Goal: Task Accomplishment & Management: Use online tool/utility

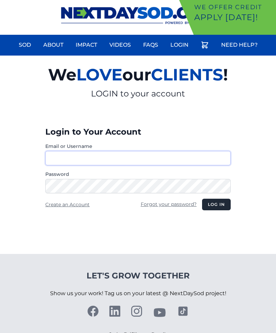
click at [170, 159] on input "Email or Username" at bounding box center [137, 158] width 185 height 14
type input "**********"
click at [225, 207] on button "Log in" at bounding box center [216, 205] width 29 height 12
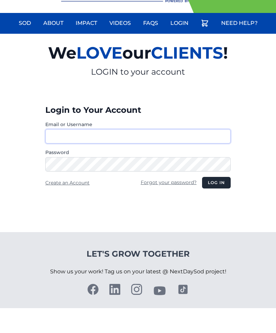
type input "**********"
click at [216, 202] on button "Log in" at bounding box center [216, 208] width 29 height 12
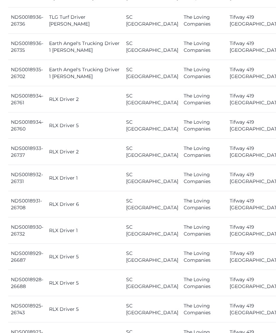
scroll to position [785, 0]
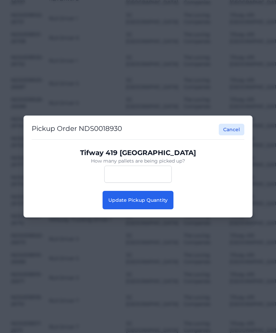
scroll to position [807, 0]
click at [157, 205] on button "Update Pickup Quantity" at bounding box center [138, 200] width 71 height 18
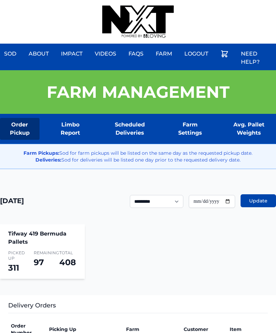
click at [140, 128] on link "Scheduled Deliveries" at bounding box center [129, 129] width 57 height 22
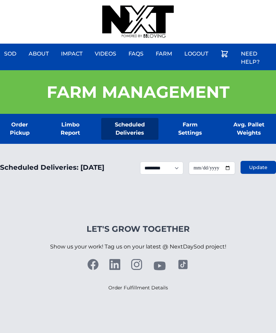
click at [217, 174] on input "**********" at bounding box center [212, 168] width 46 height 13
type input "**********"
click at [260, 171] on span "Update" at bounding box center [258, 167] width 18 height 7
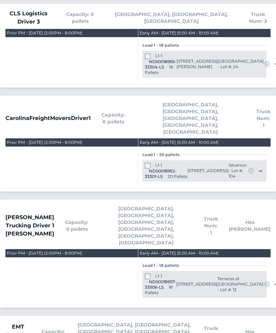
scroll to position [176, 0]
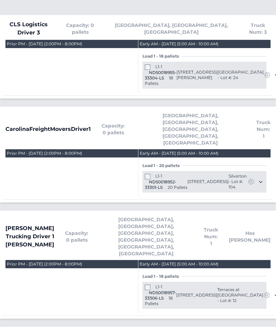
click at [9, 170] on div "Prior PM - Sunday September 14, 2025 (2:00PM - 8:00PM)" at bounding box center [71, 173] width 133 height 47
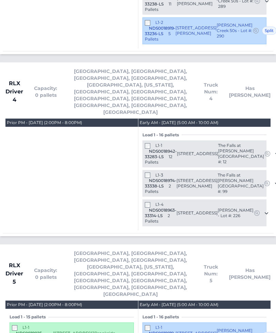
scroll to position [1811, 0]
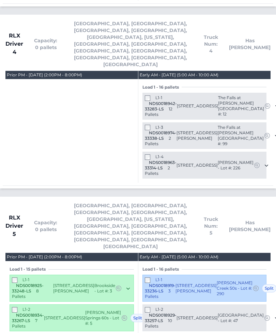
scroll to position [1859, 0]
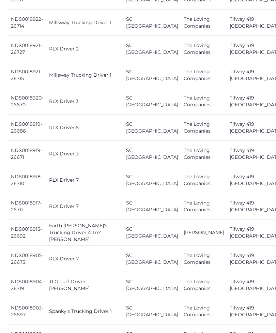
scroll to position [1141, 0]
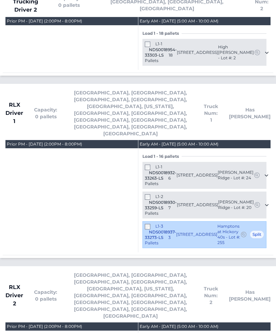
scroll to position [1265, 0]
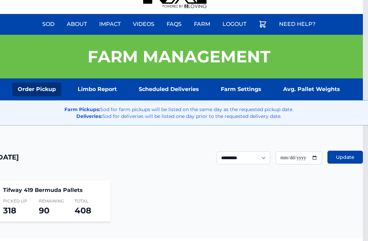
scroll to position [30, 5]
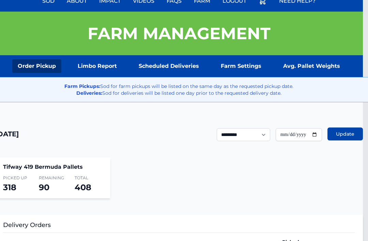
scroll to position [0, 5]
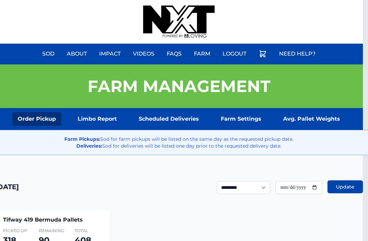
click at [235, 55] on link "Logout" at bounding box center [234, 54] width 32 height 16
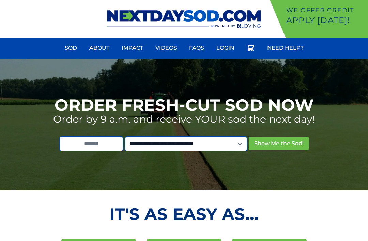
click at [228, 47] on link "Login" at bounding box center [225, 48] width 26 height 16
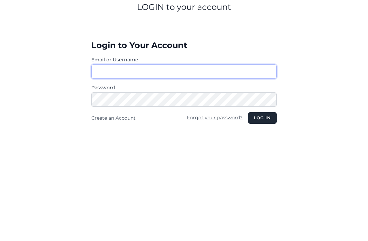
type input "**********"
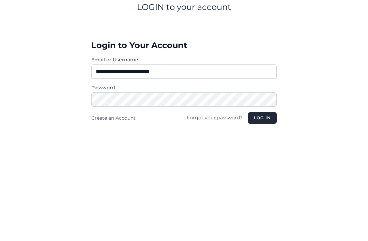
click at [262, 202] on button "Log in" at bounding box center [262, 208] width 29 height 12
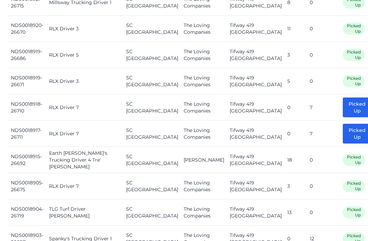
scroll to position [1186, 0]
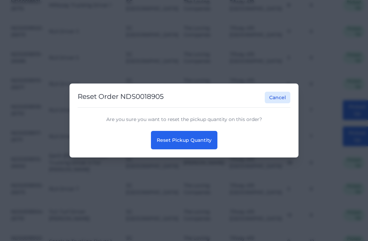
click at [191, 143] on span "Reset Pickup Quantity" at bounding box center [184, 140] width 55 height 6
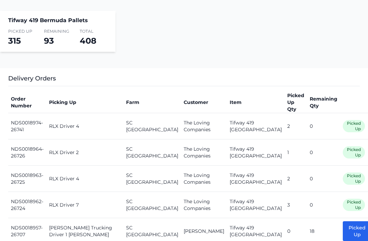
scroll to position [196, 0]
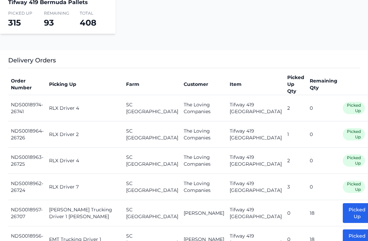
scroll to position [217, 0]
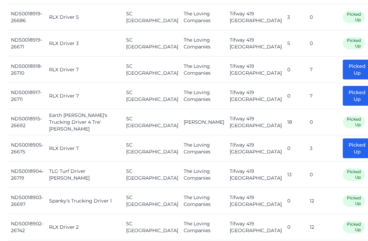
scroll to position [1227, 0]
click at [343, 150] on button "Picked Up" at bounding box center [357, 148] width 29 height 20
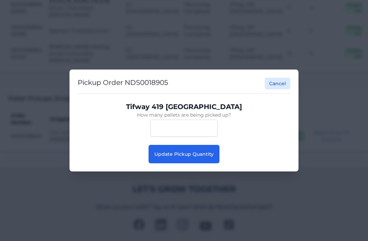
click at [190, 150] on button "Update Pickup Quantity" at bounding box center [184, 154] width 71 height 18
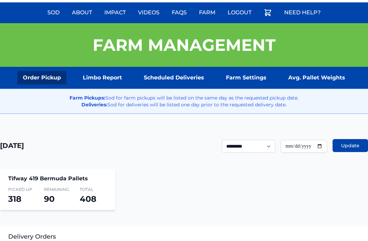
scroll to position [39, 0]
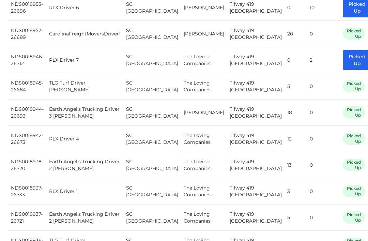
scroll to position [528, 0]
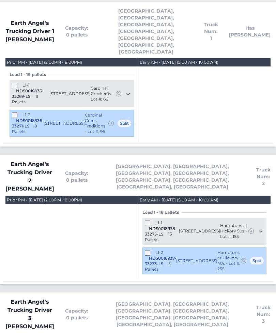
scroll to position [603, 0]
click at [73, 72] on div "Load 1 - 19 pallets" at bounding box center [72, 74] width 124 height 5
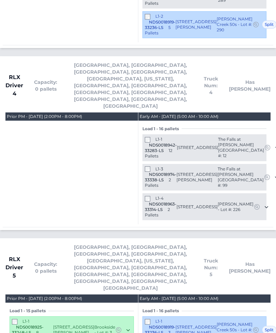
scroll to position [1839, 0]
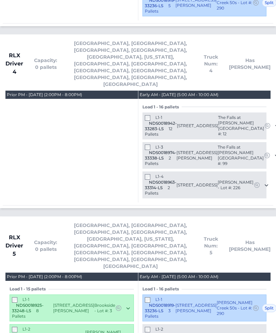
click at [53, 297] on div "L1-1 NDS0018925-33248-LS 8 Pallets" at bounding box center [32, 308] width 41 height 22
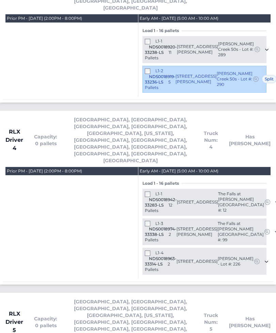
scroll to position [1763, 0]
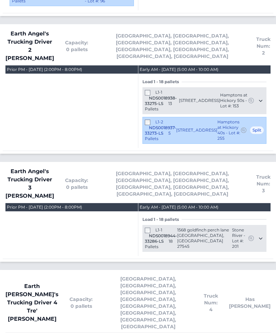
scroll to position [752, 0]
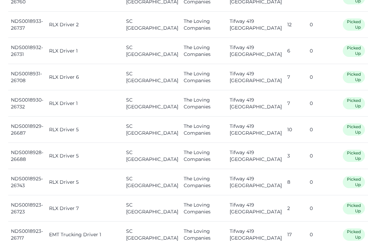
scroll to position [878, 0]
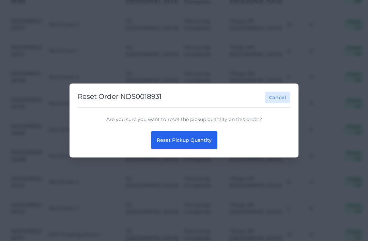
click at [184, 139] on span "Reset Pickup Quantity" at bounding box center [184, 140] width 55 height 6
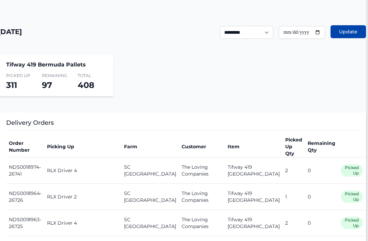
scroll to position [143, 2]
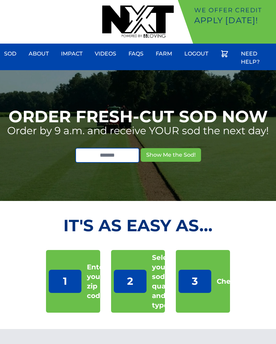
click at [166, 54] on link "Farm" at bounding box center [164, 54] width 25 height 16
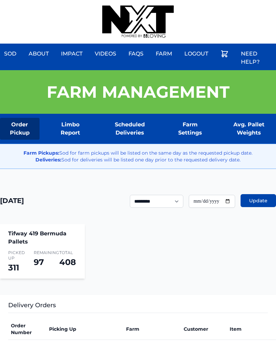
click at [134, 124] on link "Scheduled Deliveries" at bounding box center [129, 129] width 57 height 22
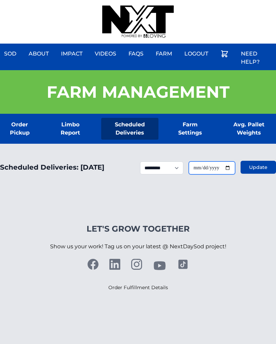
click at [224, 174] on input "**********" at bounding box center [212, 168] width 46 height 13
type input "**********"
click at [258, 170] on span "Update" at bounding box center [258, 167] width 18 height 7
click at [222, 174] on input "**********" at bounding box center [212, 168] width 46 height 13
click at [18, 132] on link "Order Pickup" at bounding box center [20, 129] width 40 height 22
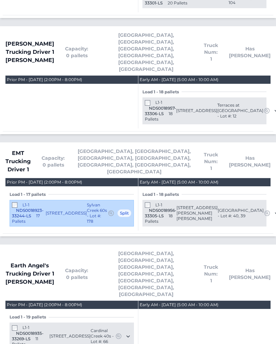
scroll to position [360, 0]
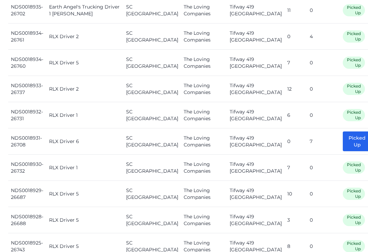
scroll to position [814, 0]
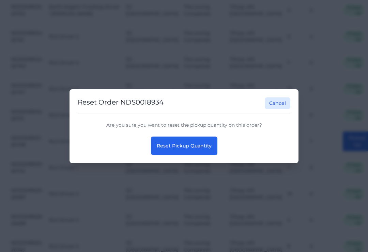
click at [205, 149] on span "Reset Pickup Quantity" at bounding box center [184, 146] width 55 height 6
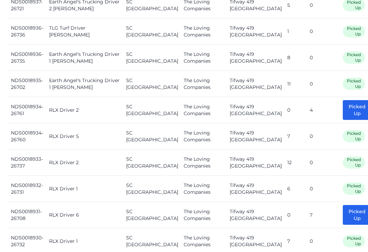
scroll to position [741, 0]
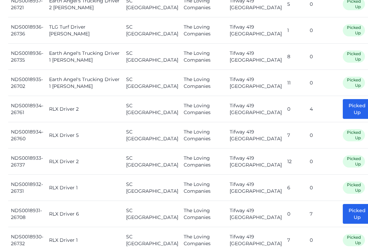
click at [343, 104] on button "Picked Up" at bounding box center [357, 109] width 29 height 20
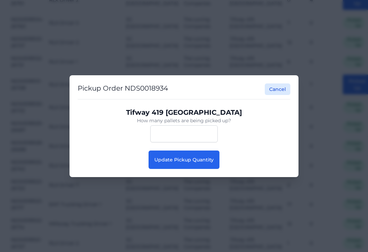
click at [210, 163] on span "Update Pickup Quantity" at bounding box center [183, 160] width 59 height 6
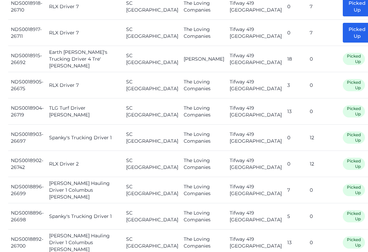
scroll to position [1290, 0]
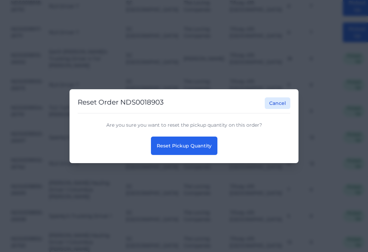
click at [206, 149] on span "Reset Pickup Quantity" at bounding box center [184, 146] width 55 height 6
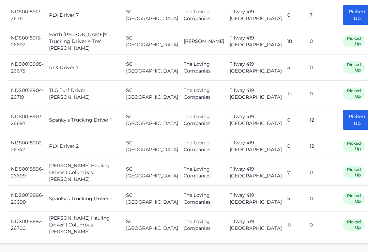
click at [343, 115] on button "Picked Up" at bounding box center [357, 120] width 29 height 20
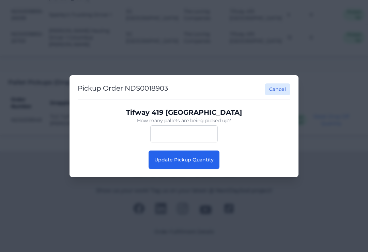
click at [202, 163] on span "Update Pickup Quantity" at bounding box center [183, 160] width 59 height 6
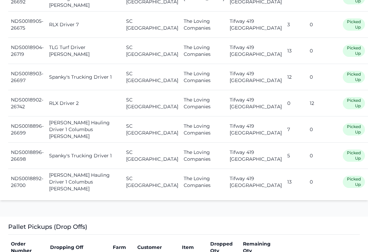
scroll to position [1350, 0]
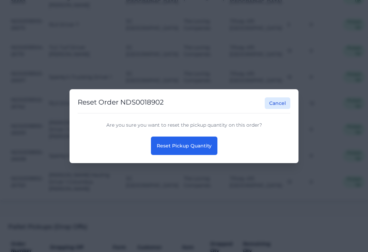
click at [208, 149] on span "Reset Pickup Quantity" at bounding box center [184, 146] width 55 height 6
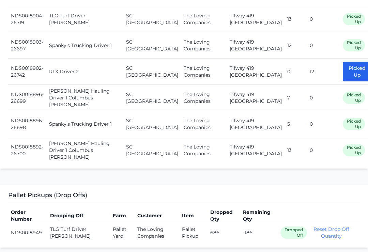
click at [343, 64] on button "Picked Up" at bounding box center [357, 72] width 29 height 20
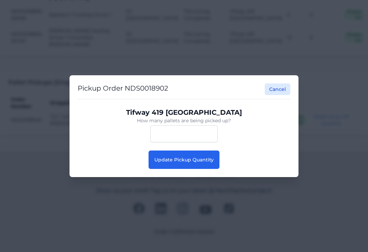
click at [209, 163] on span "Update Pickup Quantity" at bounding box center [183, 160] width 59 height 6
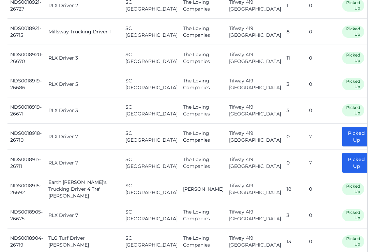
scroll to position [1143, 0]
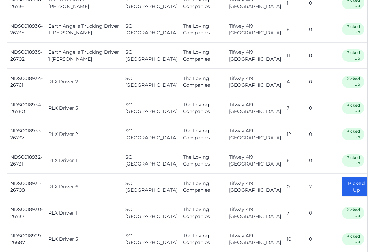
scroll to position [769, 1]
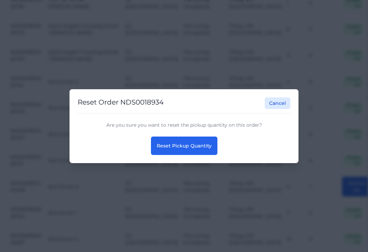
click at [199, 149] on span "Reset Pickup Quantity" at bounding box center [184, 146] width 55 height 6
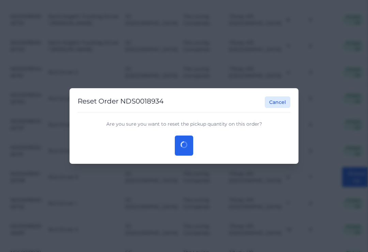
scroll to position [779, 1]
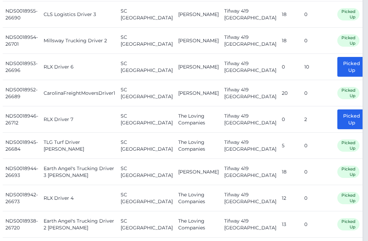
scroll to position [427, 5]
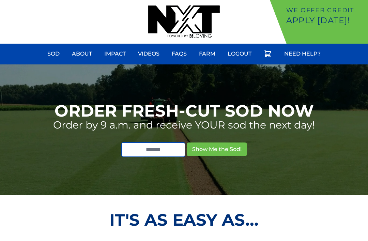
click at [208, 53] on link "Farm" at bounding box center [207, 54] width 25 height 16
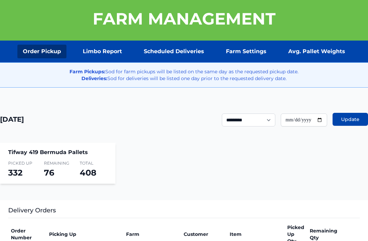
scroll to position [67, 0]
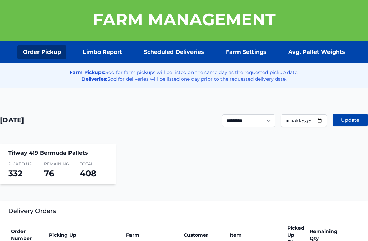
click at [192, 51] on link "Scheduled Deliveries" at bounding box center [173, 52] width 71 height 14
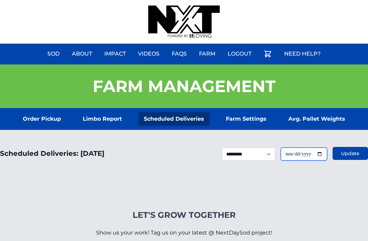
click at [306, 155] on input "**********" at bounding box center [304, 154] width 46 height 13
type input "**********"
click at [349, 156] on span "Update" at bounding box center [350, 153] width 18 height 7
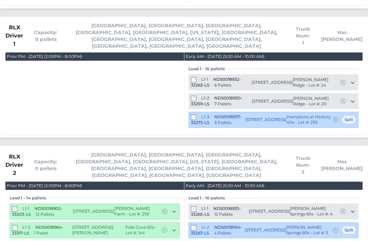
scroll to position [1091, 0]
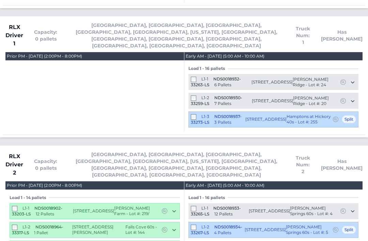
click at [309, 167] on section "CLS Logistics Driver 3 Capacity: 0 pallets Atlanta, Charlotte, Greenville" at bounding box center [184, 149] width 368 height 2127
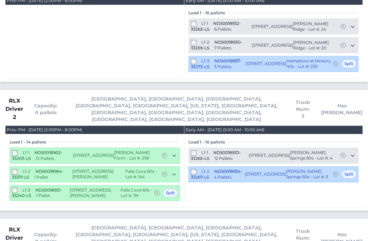
scroll to position [1147, 0]
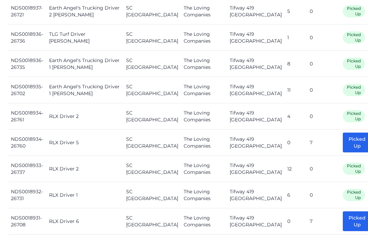
scroll to position [734, 0]
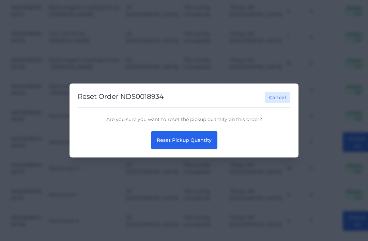
click at [194, 143] on span "Reset Pickup Quantity" at bounding box center [184, 140] width 55 height 6
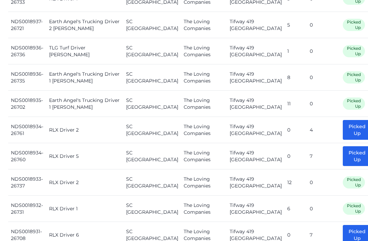
click at [343, 124] on button "Picked Up" at bounding box center [357, 130] width 29 height 20
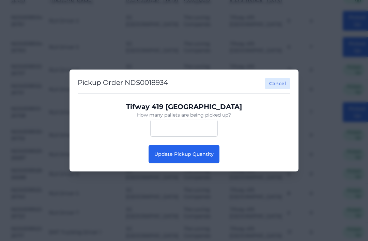
click at [202, 157] on span "Update Pickup Quantity" at bounding box center [183, 154] width 59 height 6
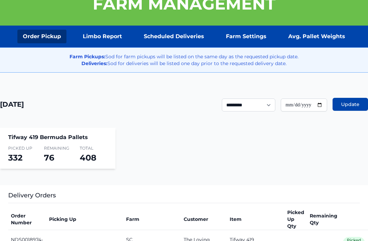
scroll to position [106, 0]
